Goal: Task Accomplishment & Management: Complete application form

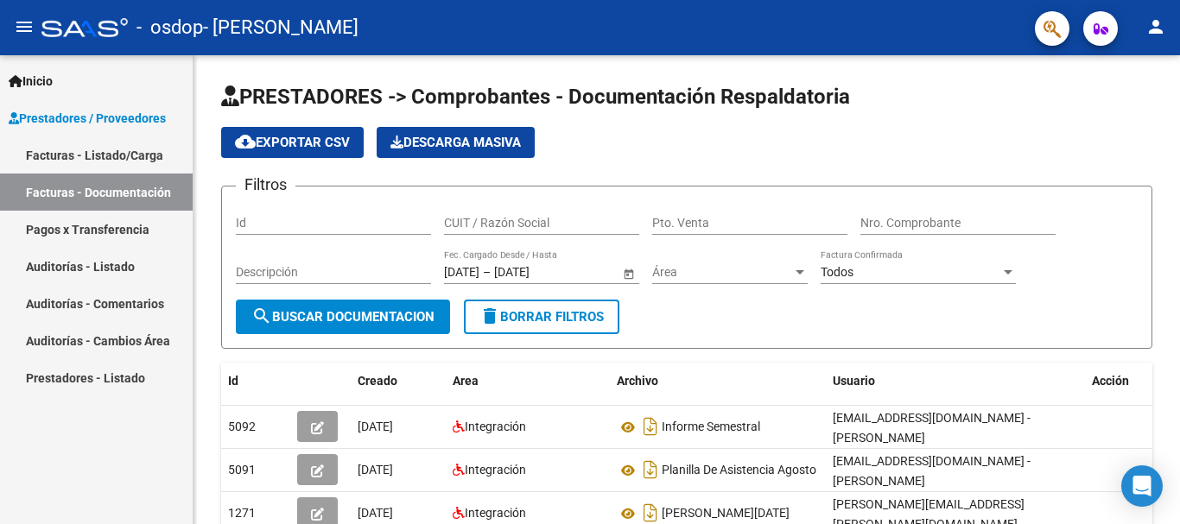
click at [160, 162] on link "Facturas - Listado/Carga" at bounding box center [96, 154] width 193 height 37
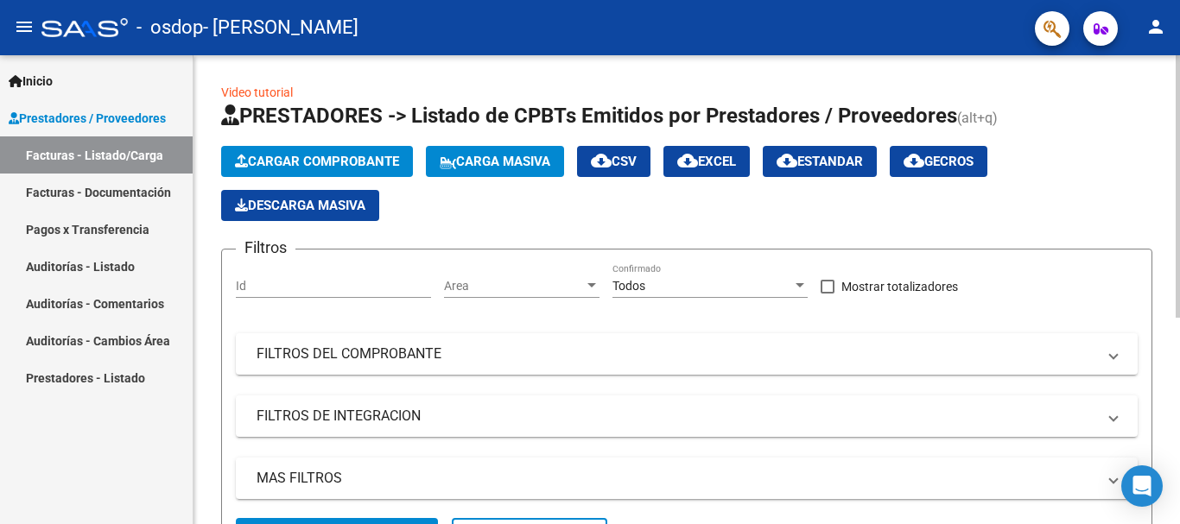
click at [340, 172] on button "Cargar Comprobante" at bounding box center [317, 161] width 192 height 31
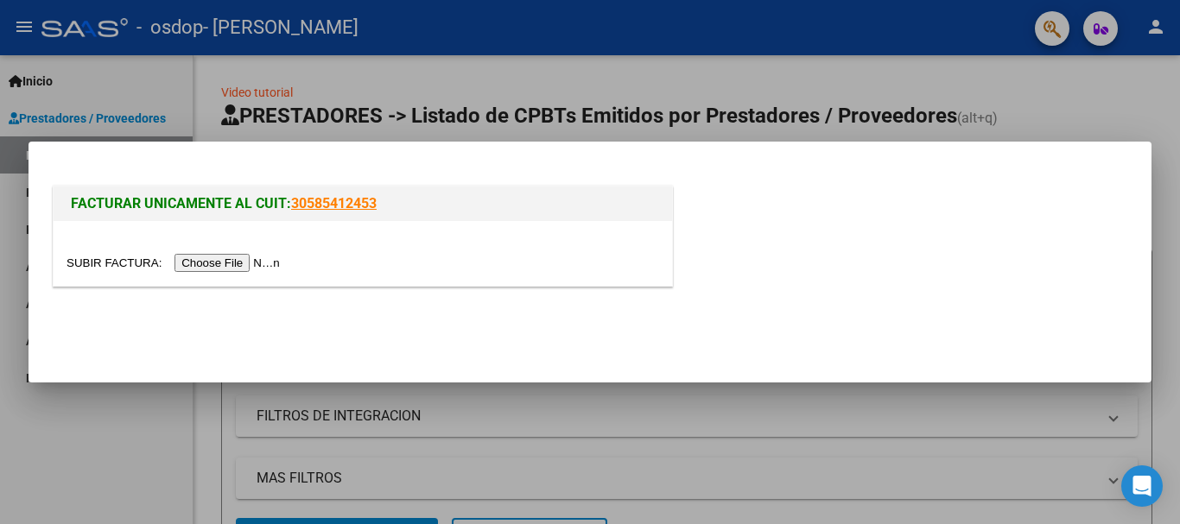
click at [264, 268] on input "file" at bounding box center [176, 263] width 219 height 18
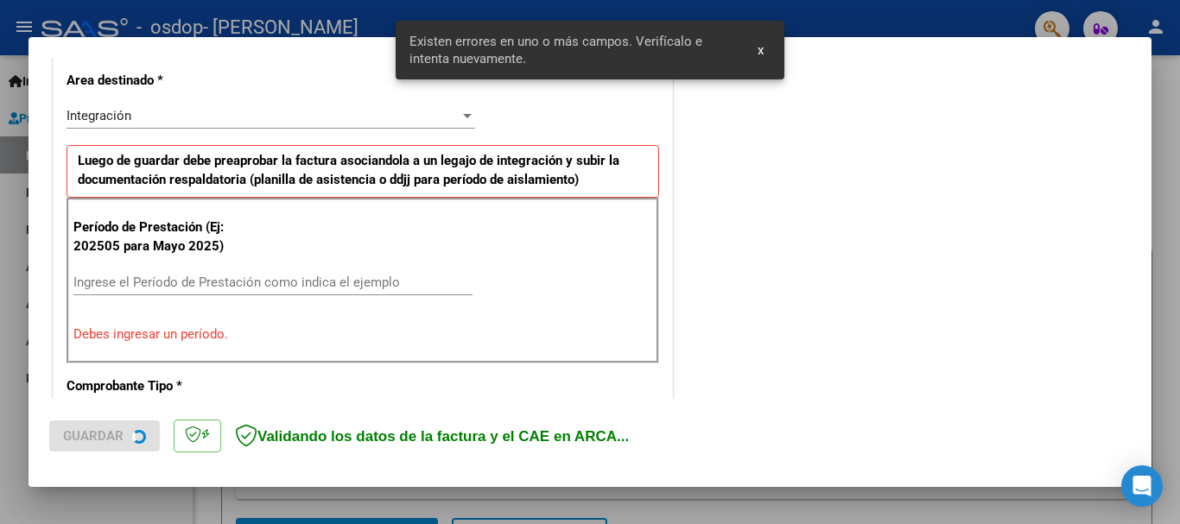
scroll to position [399, 0]
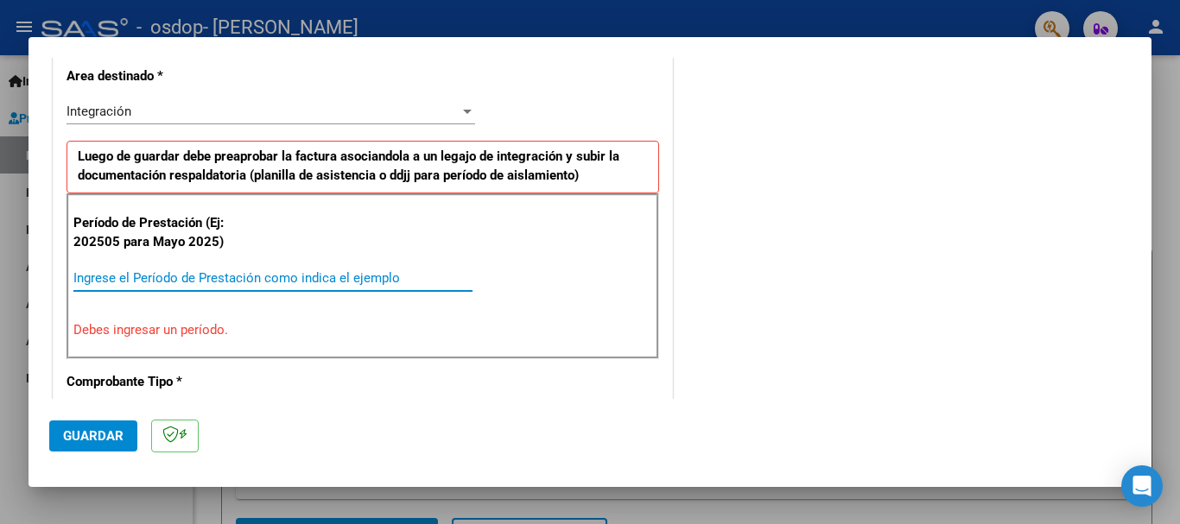
click at [336, 270] on input "Ingrese el Período de Prestación como indica el ejemplo" at bounding box center [272, 278] width 399 height 16
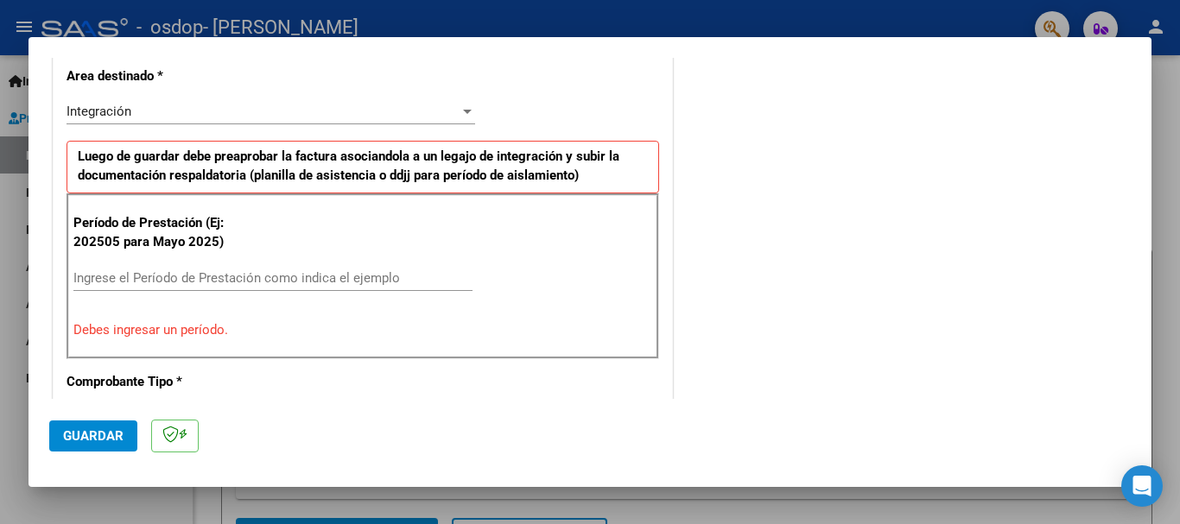
click at [511, 292] on div "Período de Prestación (Ej: 202505 para [DATE]) Ingrese el Período de Prestación…" at bounding box center [363, 277] width 593 height 166
click at [395, 275] on input "Ingrese el Período de Prestación como indica el ejemplo" at bounding box center [272, 278] width 399 height 16
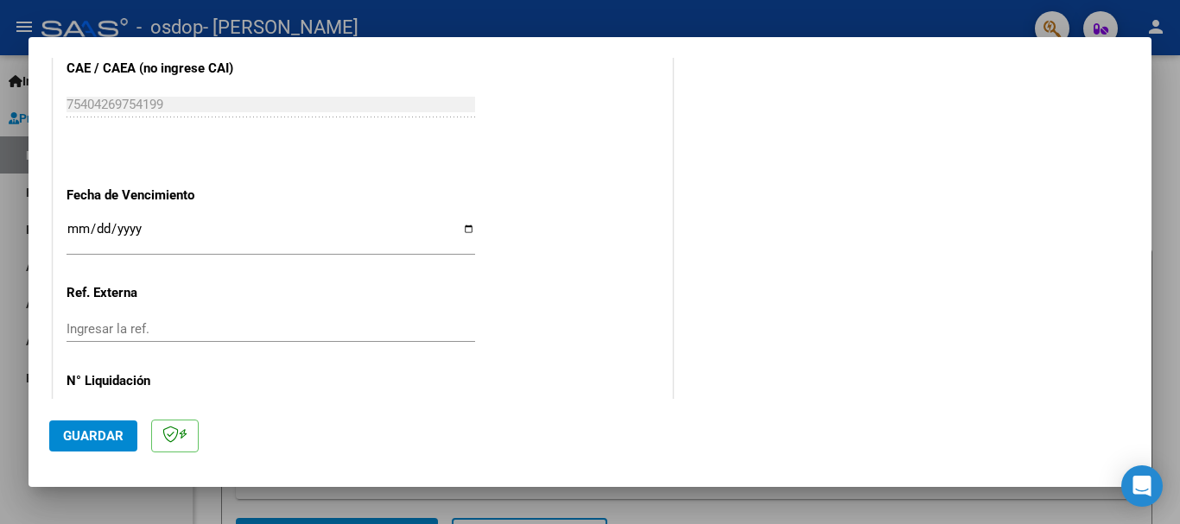
scroll to position [1118, 0]
type input "202509"
click at [86, 229] on input "Ingresar la fecha" at bounding box center [271, 233] width 409 height 28
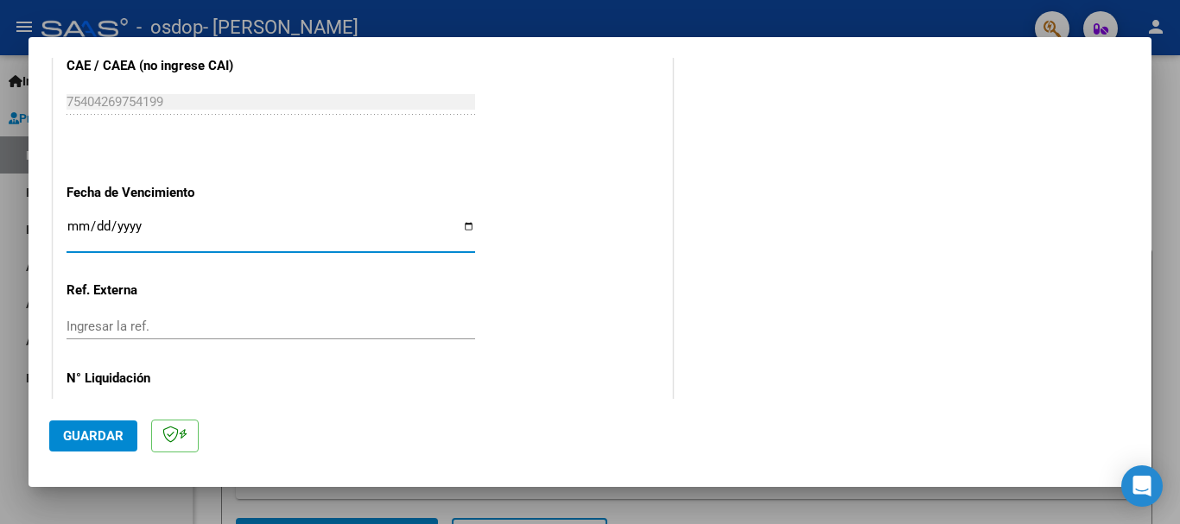
click at [470, 225] on input "Ingresar la fecha" at bounding box center [271, 233] width 409 height 28
type input "[DATE]"
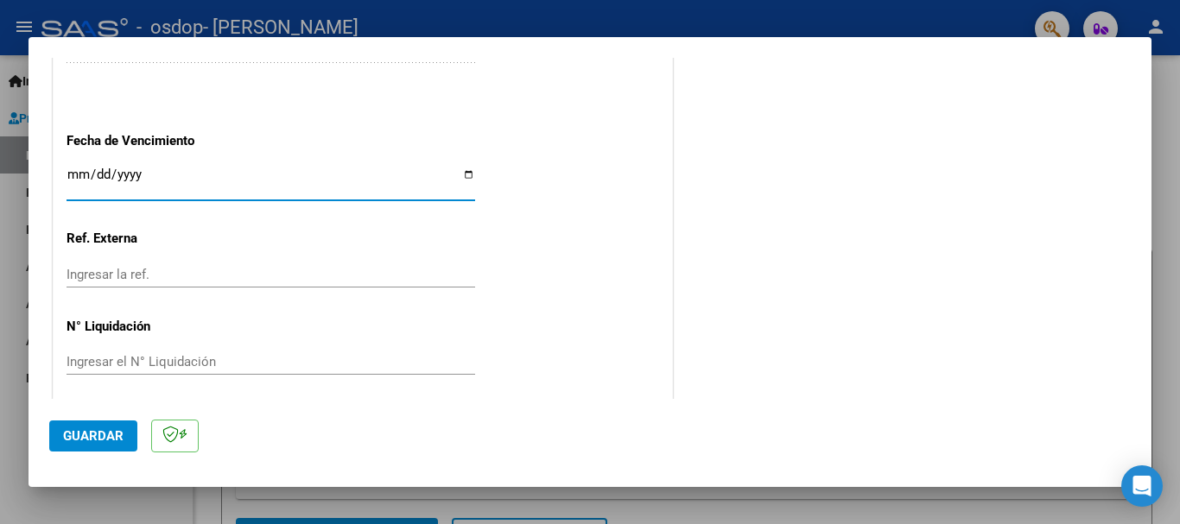
scroll to position [1179, 0]
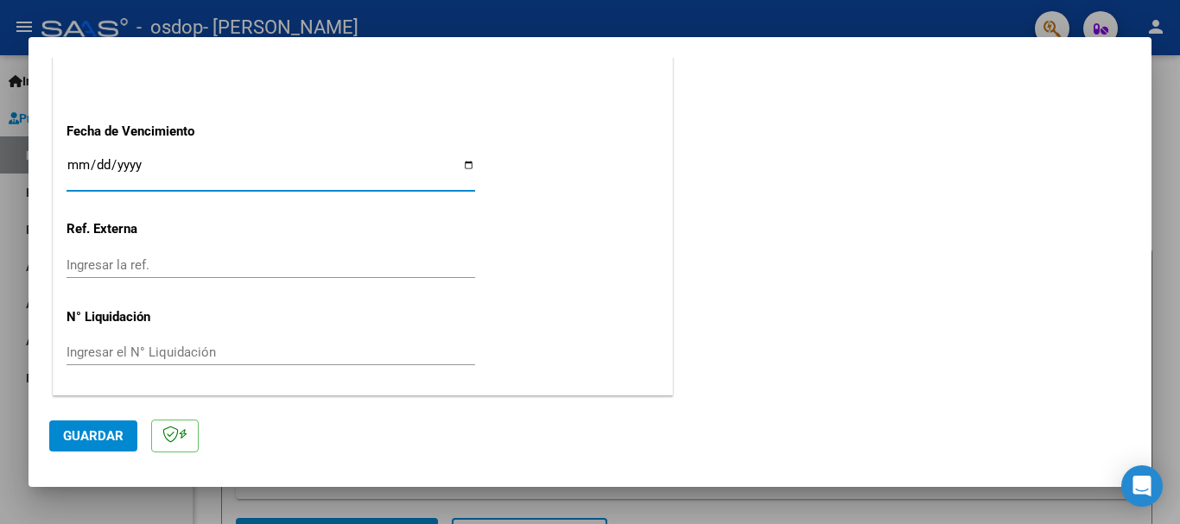
click at [104, 425] on button "Guardar" at bounding box center [93, 436] width 88 height 31
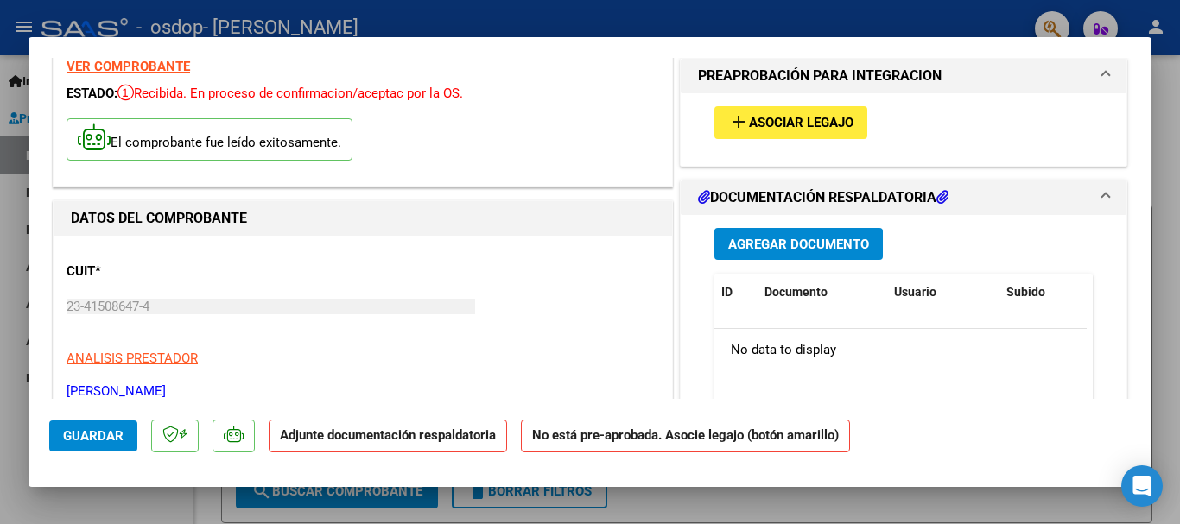
scroll to position [79, 0]
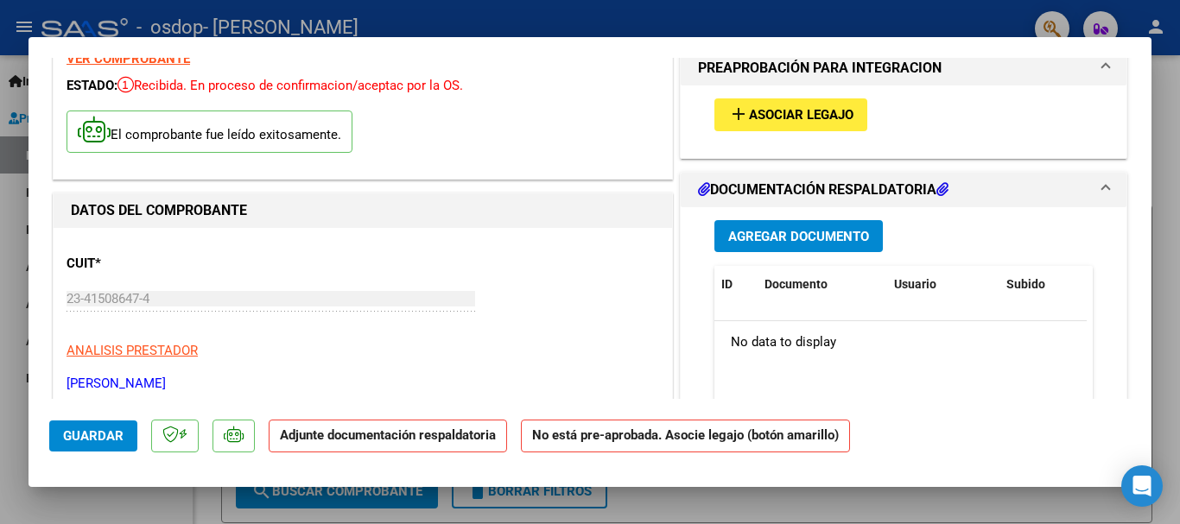
click at [796, 106] on span "add Asociar Legajo" at bounding box center [790, 114] width 125 height 16
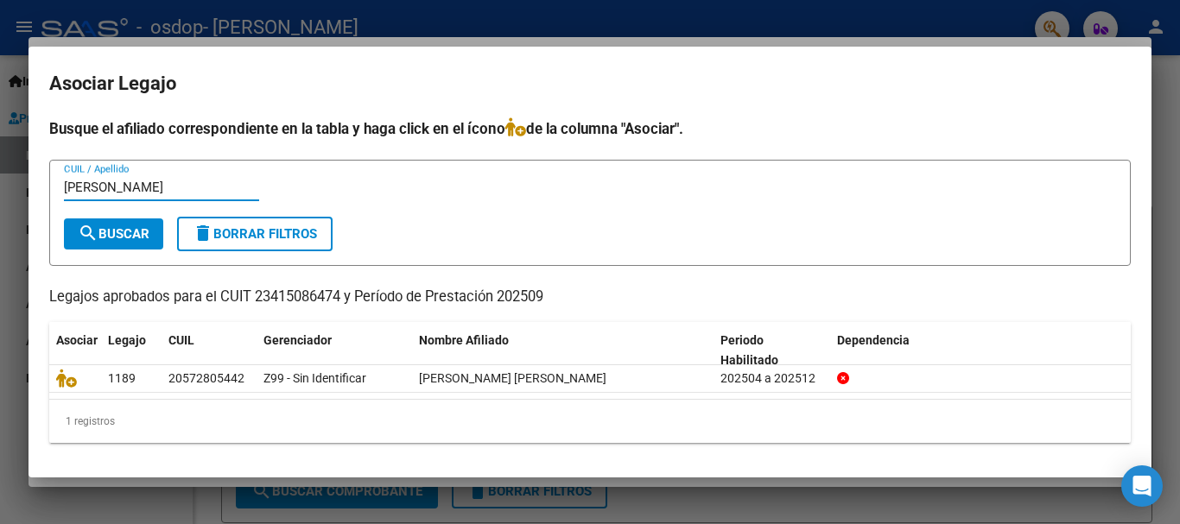
type input "[PERSON_NAME]"
click at [120, 223] on button "search Buscar" at bounding box center [113, 234] width 99 height 31
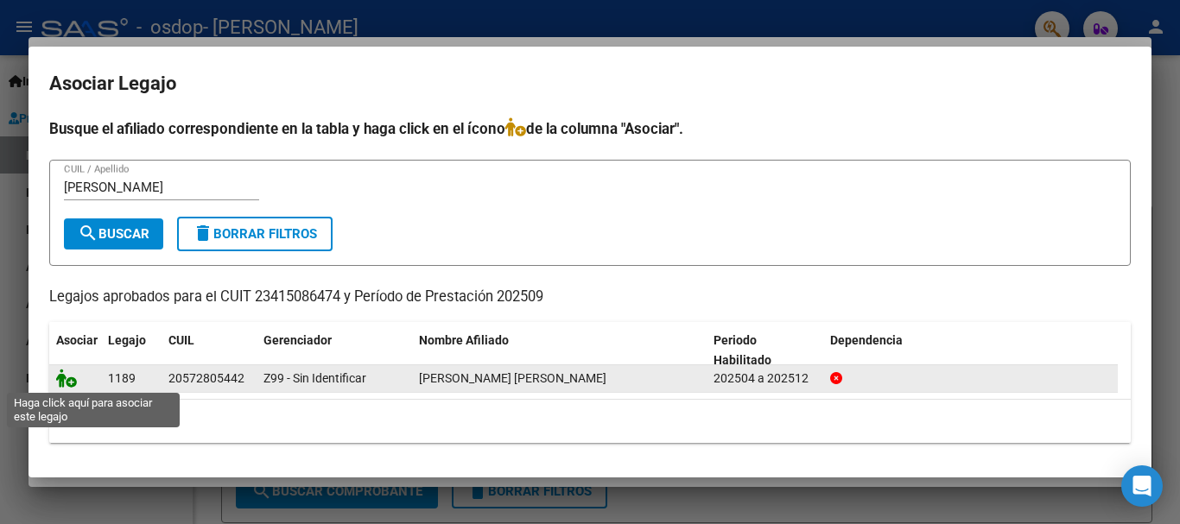
click at [68, 383] on icon at bounding box center [66, 378] width 21 height 19
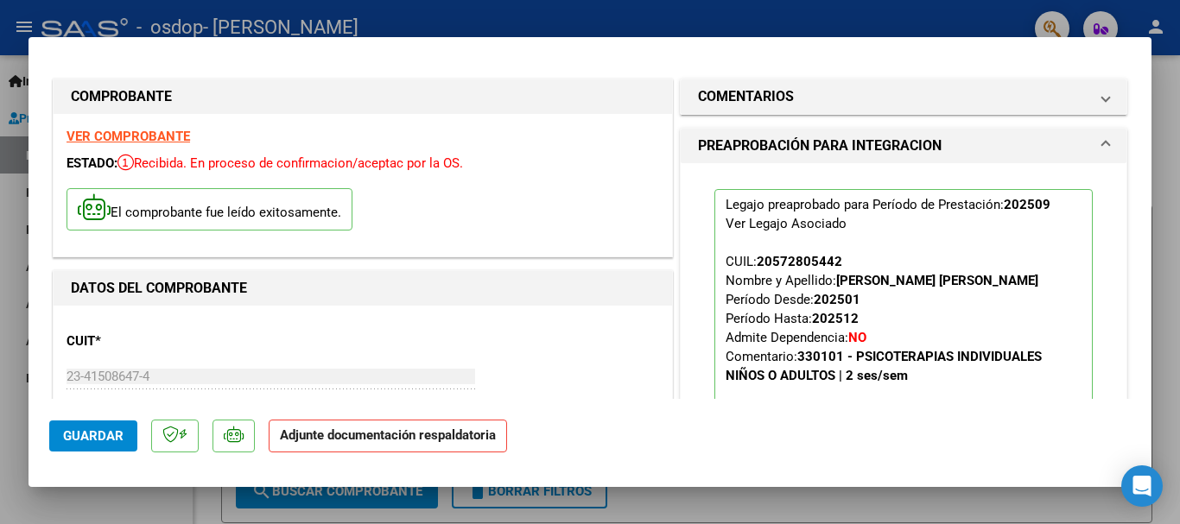
scroll to position [3, 0]
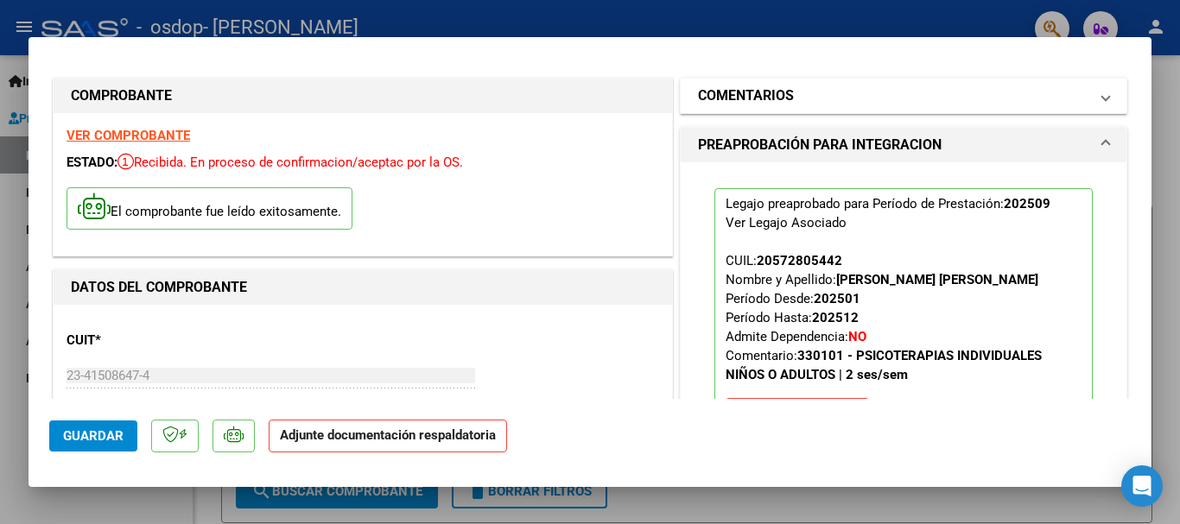
click at [868, 111] on mat-expansion-panel-header "COMENTARIOS" at bounding box center [904, 96] width 446 height 35
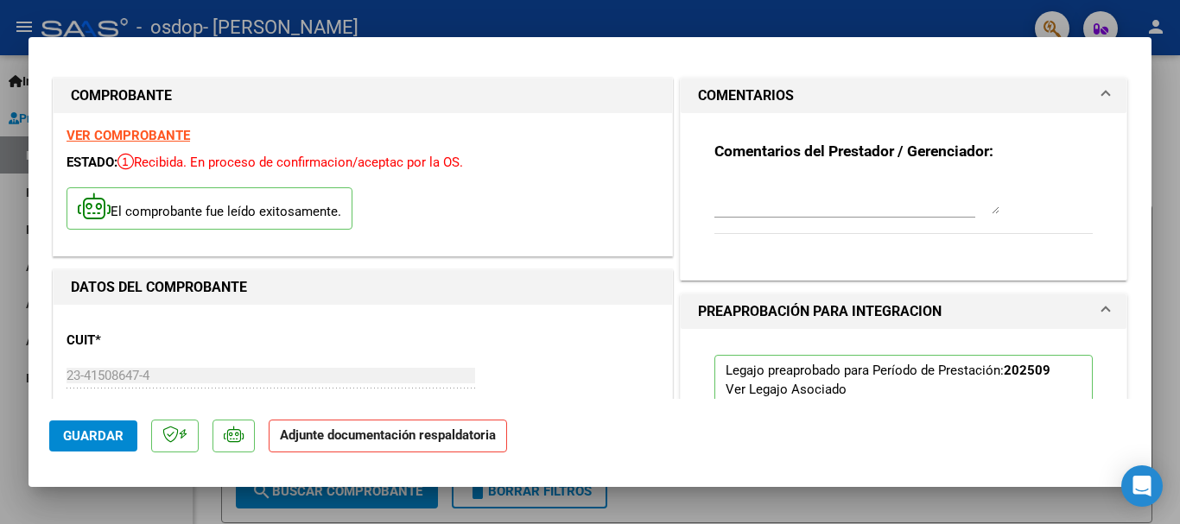
click at [868, 111] on mat-expansion-panel-header "COMENTARIOS" at bounding box center [904, 96] width 446 height 35
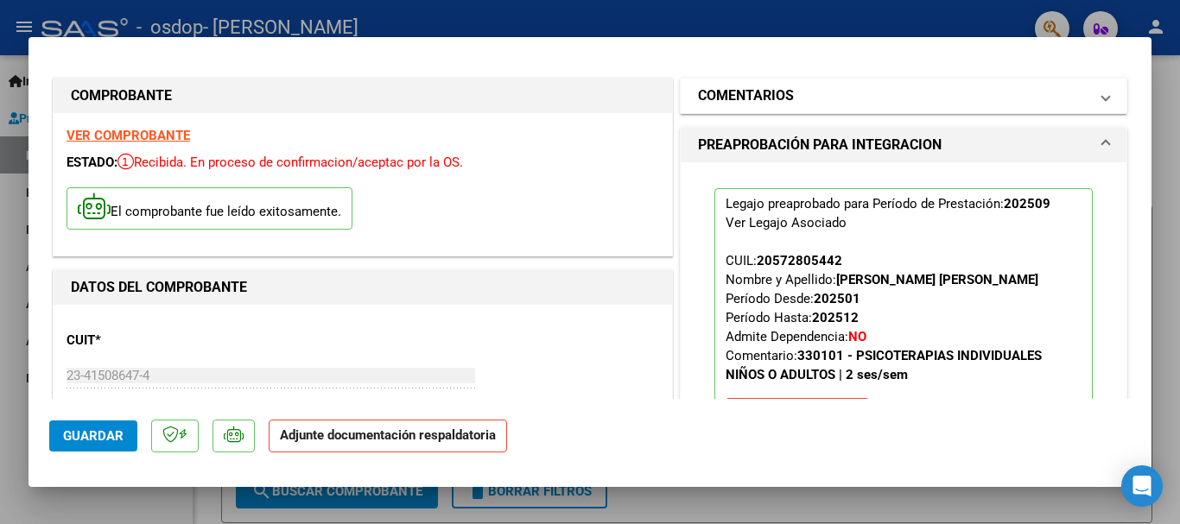
click at [868, 111] on mat-expansion-panel-header "COMENTARIOS" at bounding box center [904, 96] width 446 height 35
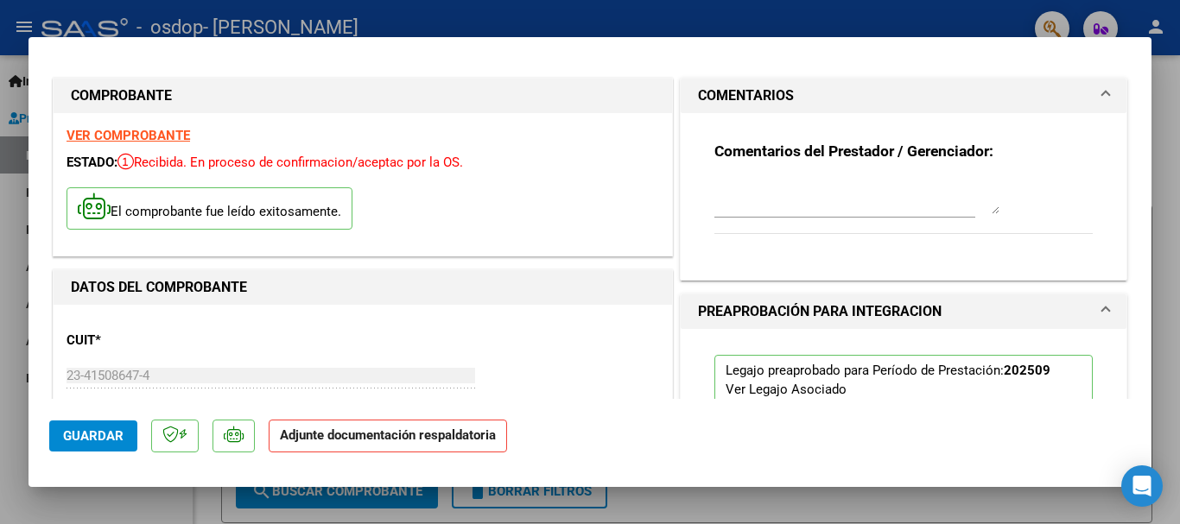
click at [868, 111] on mat-expansion-panel-header "COMENTARIOS" at bounding box center [904, 96] width 446 height 35
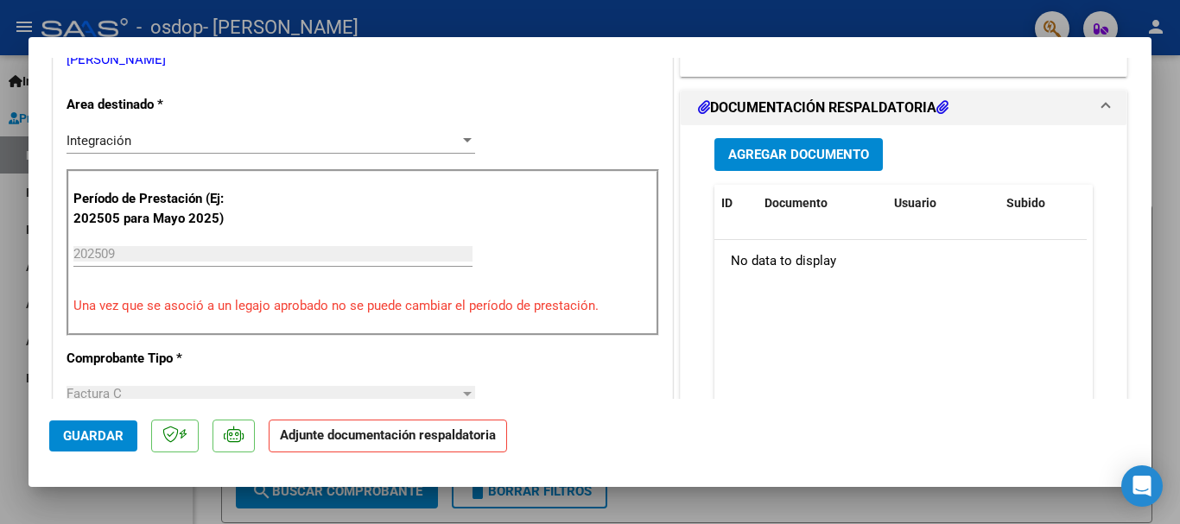
scroll to position [393, 0]
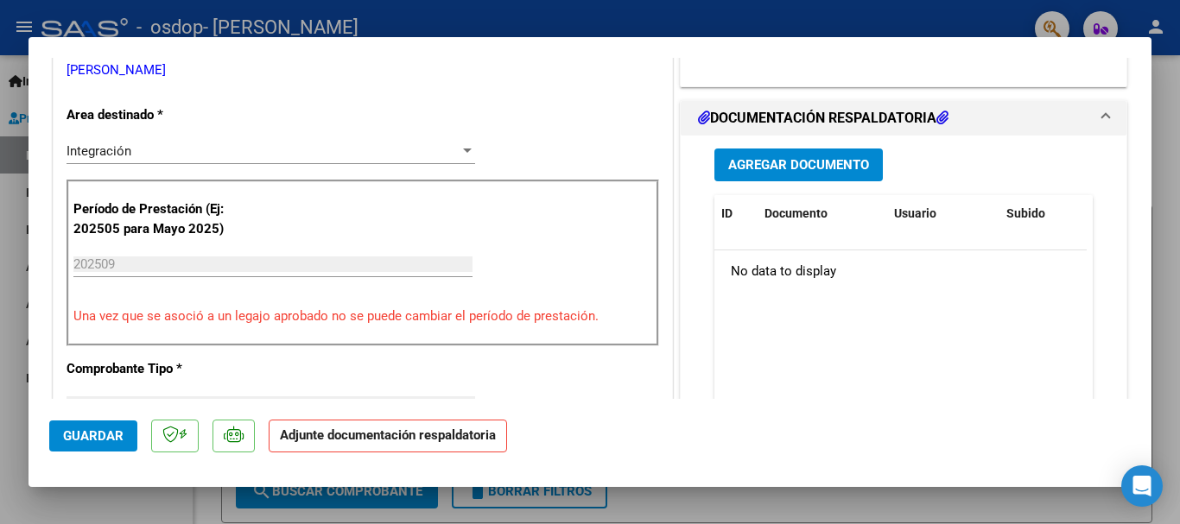
click at [744, 161] on span "Agregar Documento" at bounding box center [798, 166] width 141 height 16
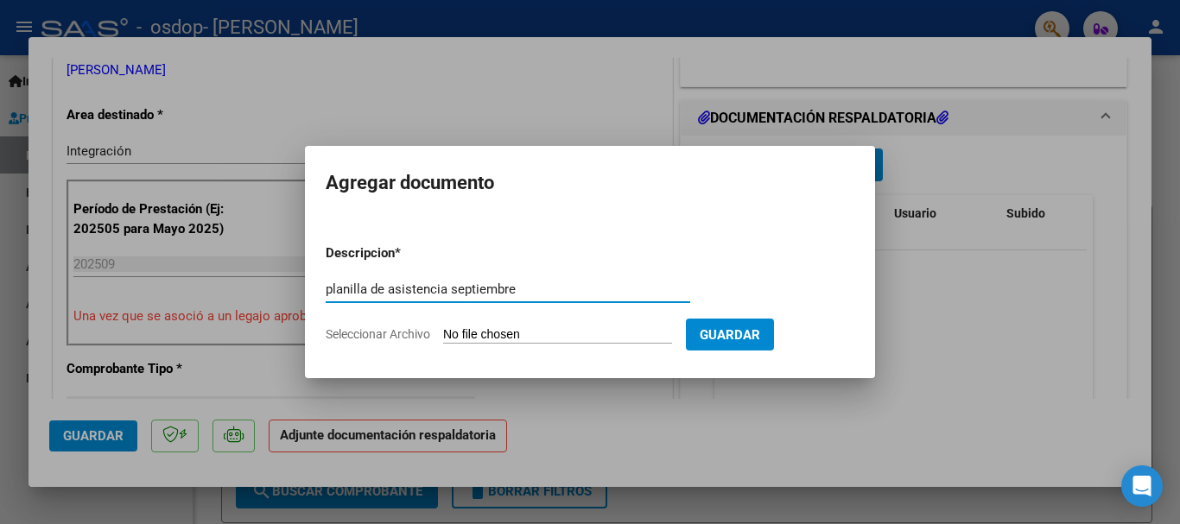
type input "planilla de asistencia septiembre"
click at [543, 327] on input "Seleccionar Archivo" at bounding box center [557, 335] width 229 height 16
type input "C:\fakepath\img20250803_20235173.pdf"
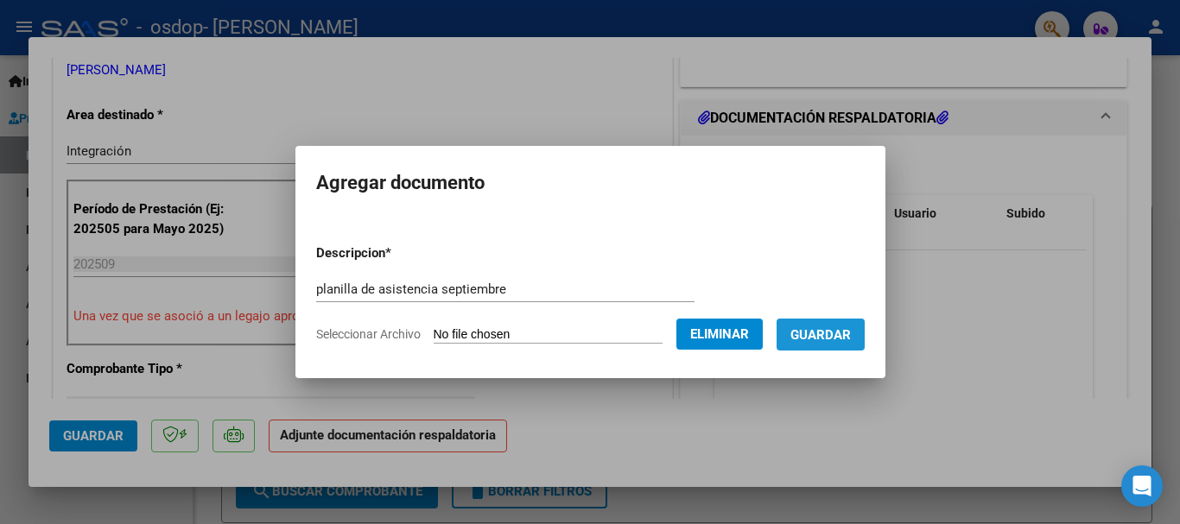
click at [841, 340] on span "Guardar" at bounding box center [820, 335] width 60 height 16
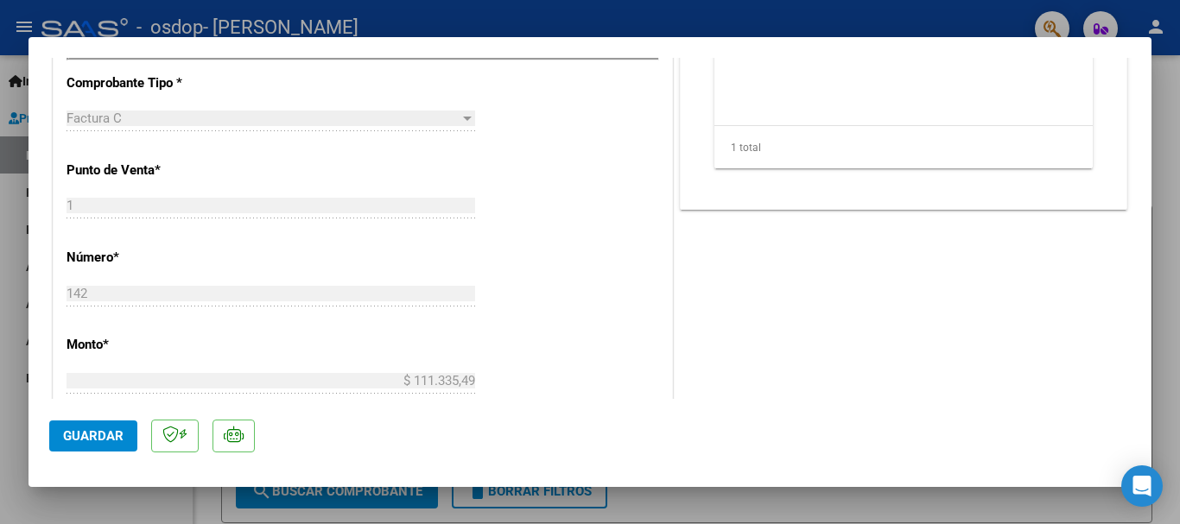
scroll to position [1205, 0]
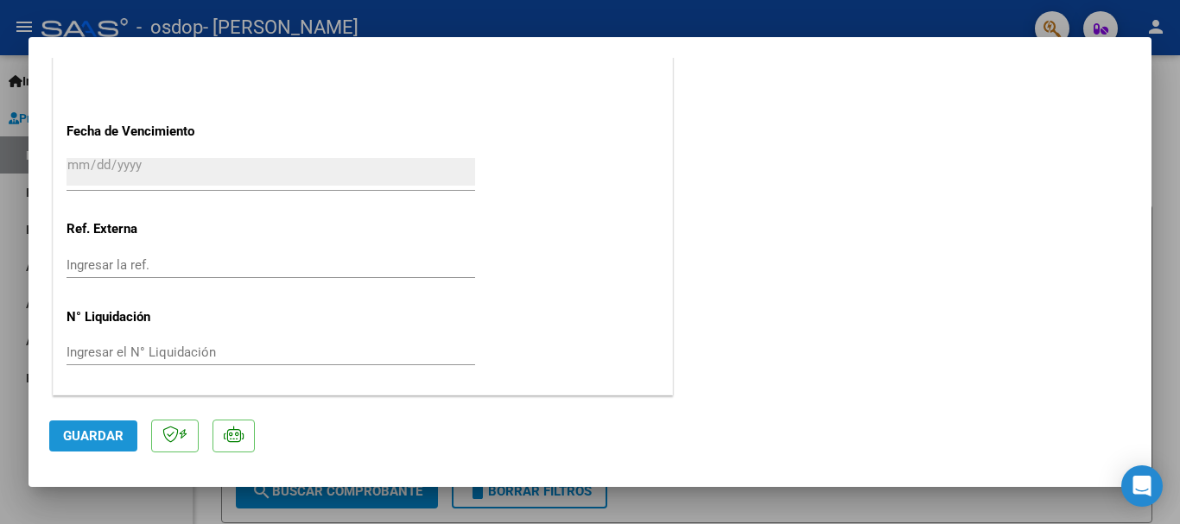
click at [98, 430] on span "Guardar" at bounding box center [93, 436] width 60 height 16
type input "$ 0,00"
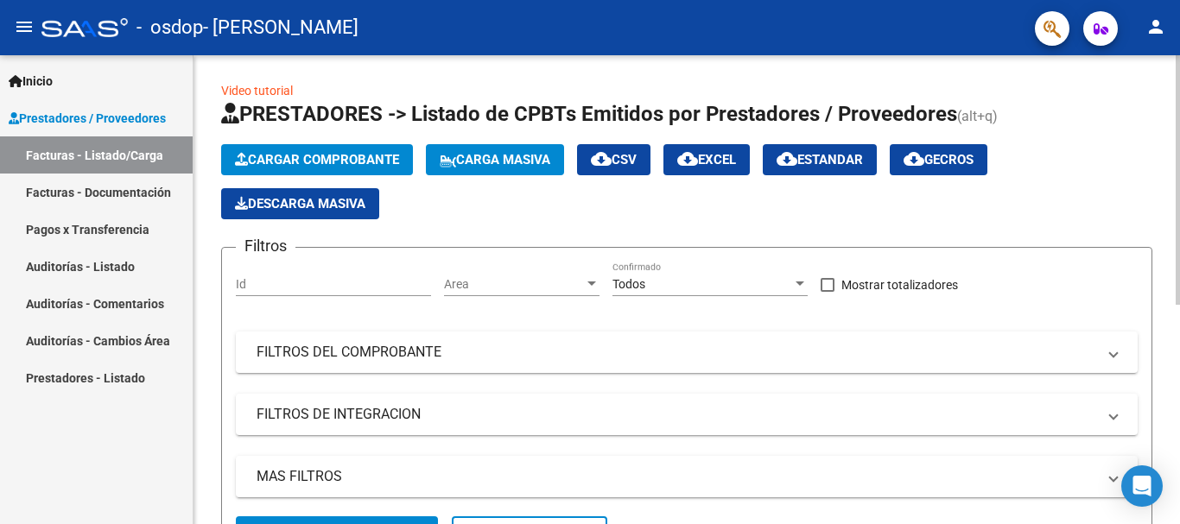
scroll to position [0, 0]
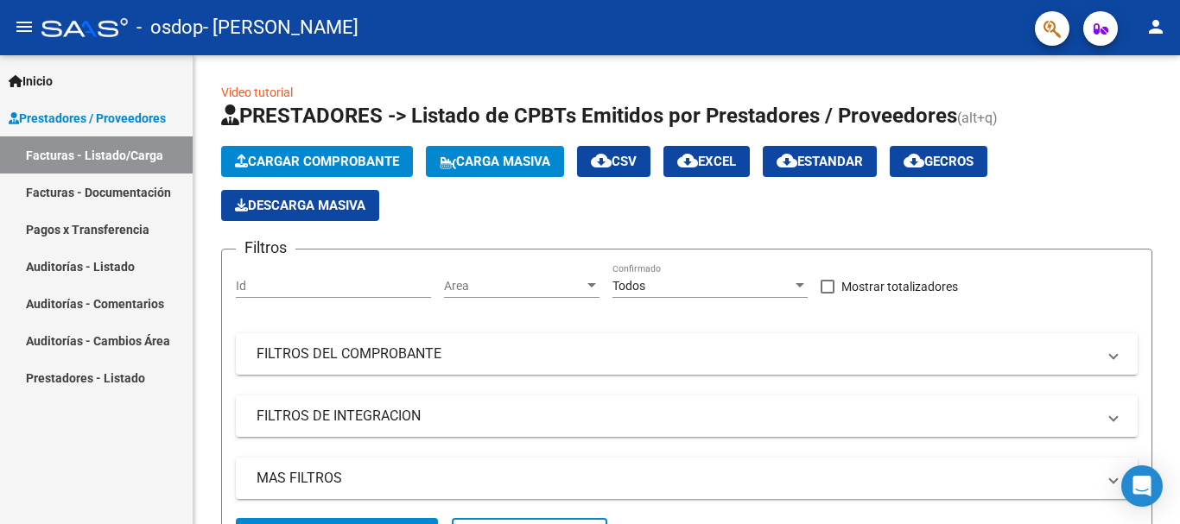
click at [175, 196] on link "Facturas - Documentación" at bounding box center [96, 192] width 193 height 37
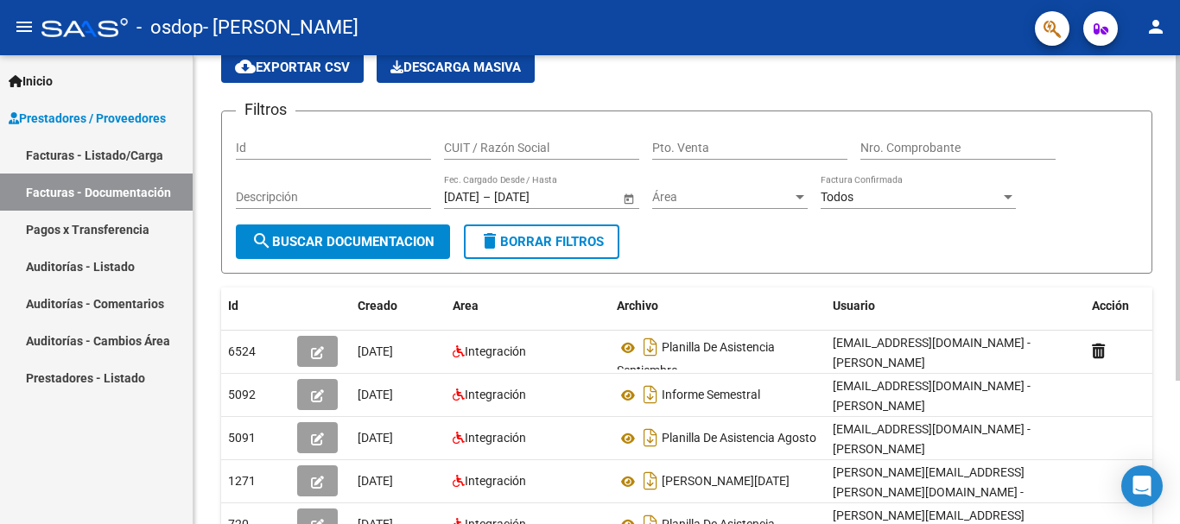
scroll to position [76, 0]
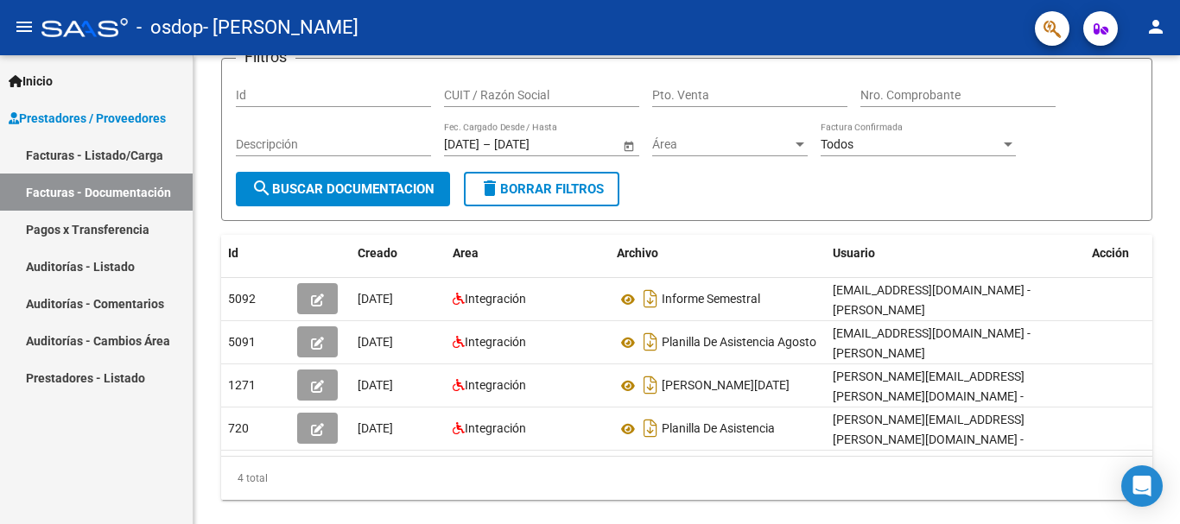
scroll to position [142, 0]
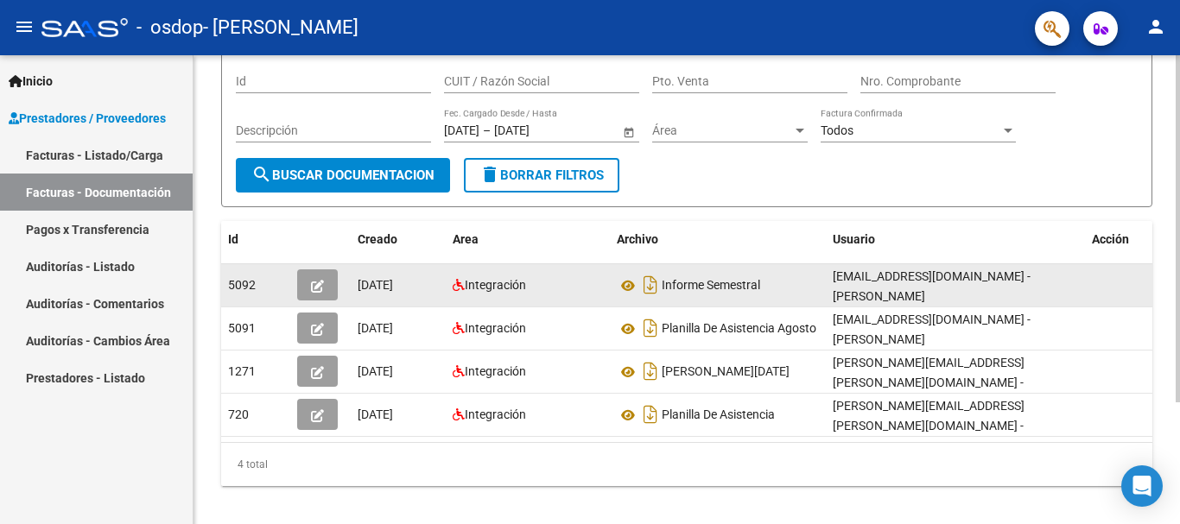
click at [826, 299] on datatable-body-cell "[EMAIL_ADDRESS][DOMAIN_NAME] - [PERSON_NAME]" at bounding box center [955, 285] width 259 height 42
click at [624, 286] on icon at bounding box center [628, 286] width 22 height 21
click at [310, 280] on button "button" at bounding box center [317, 285] width 41 height 31
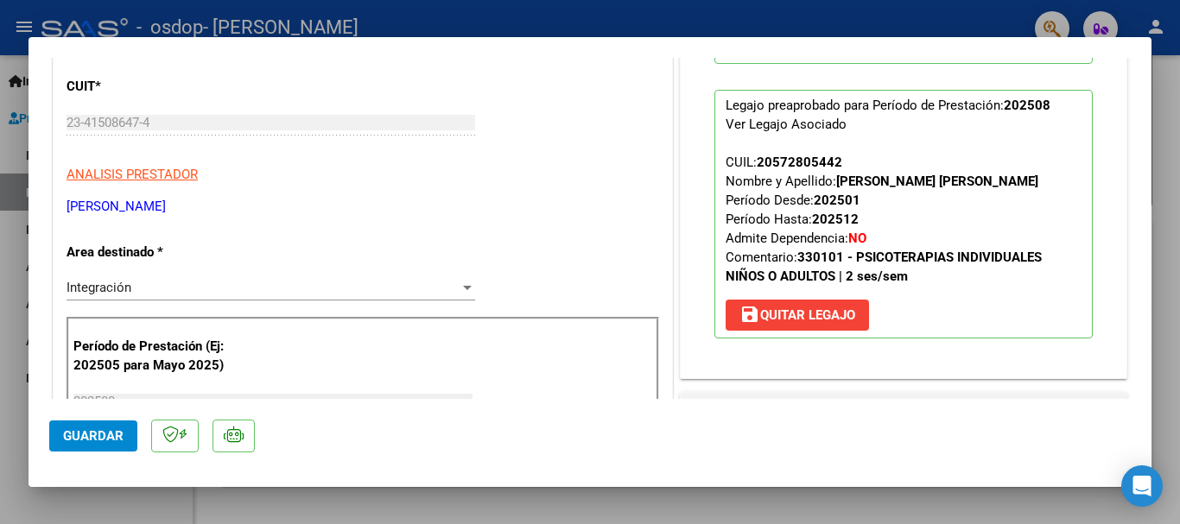
click at [810, 230] on span "CUIL: 20572805442 Nombre y Apellido: NERIS SILVA SALVADOR IGNACIO Período Desde…" at bounding box center [884, 220] width 316 height 130
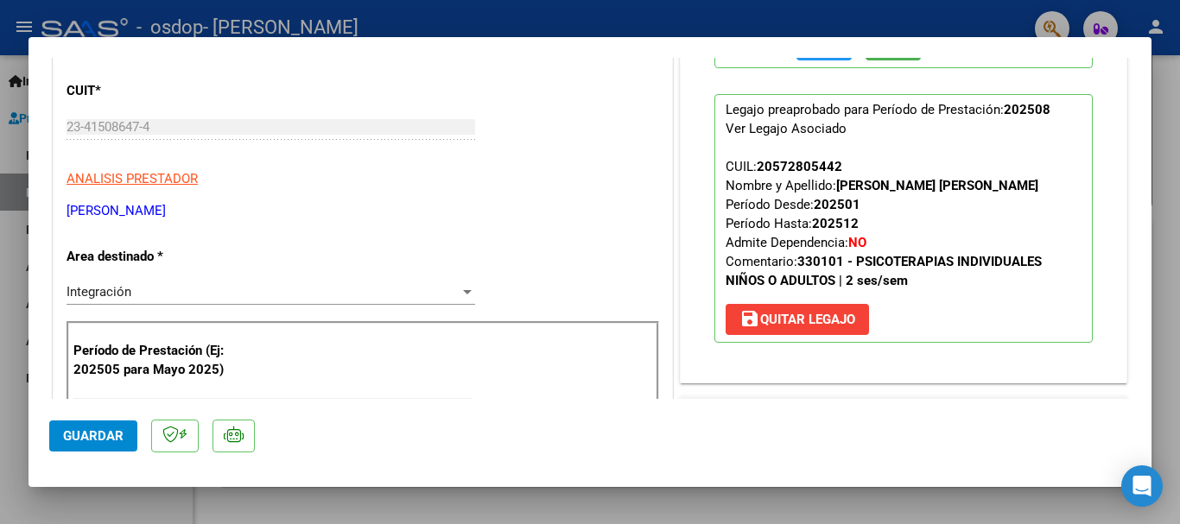
scroll to position [187, 0]
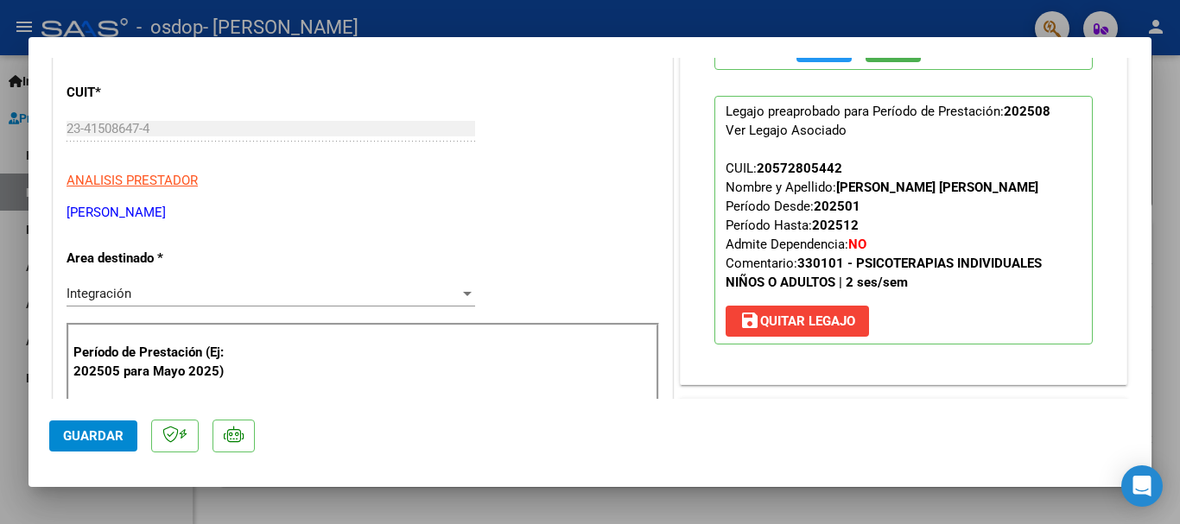
click at [812, 230] on strong "202512" at bounding box center [835, 226] width 47 height 16
